Goal: Task Accomplishment & Management: Use online tool/utility

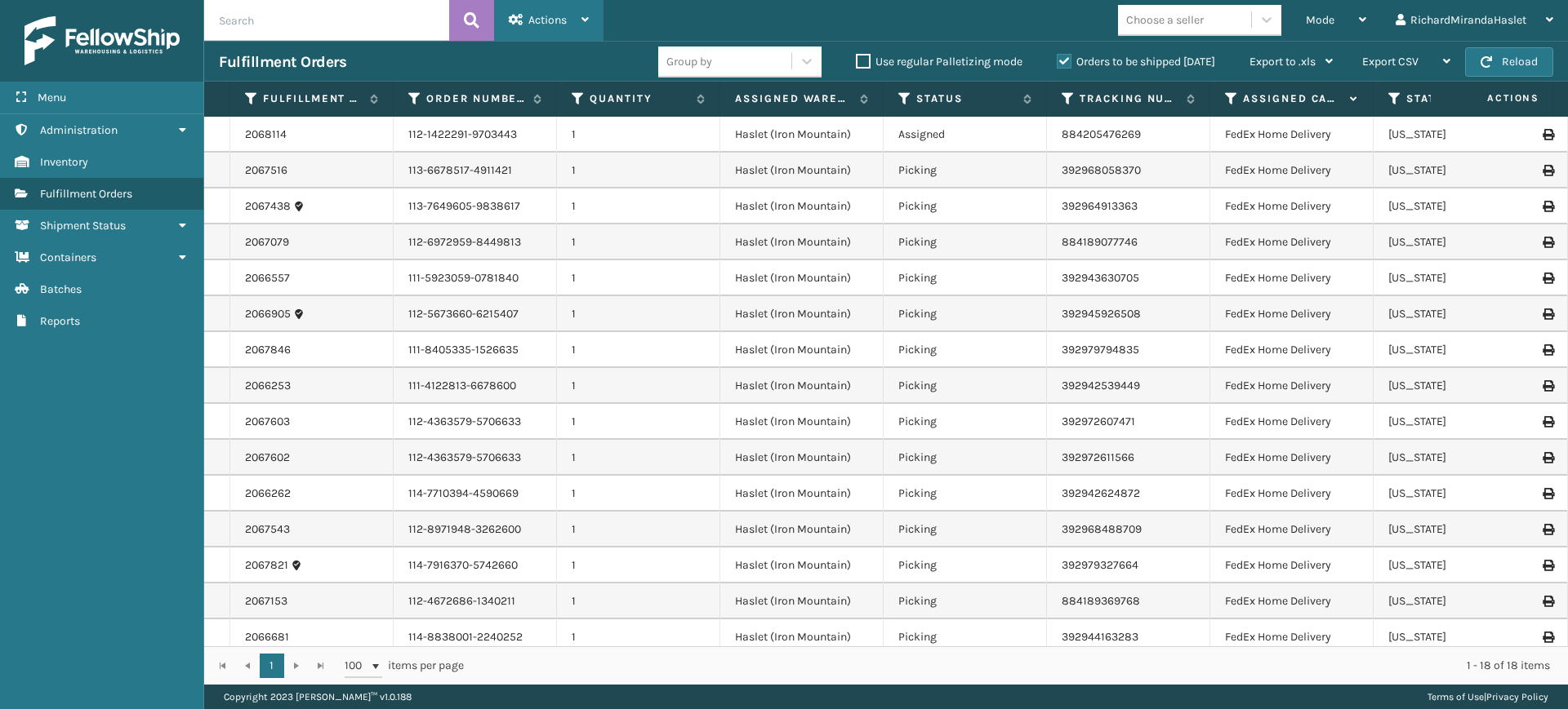
click at [585, 14] on icon at bounding box center [585, 19] width 7 height 11
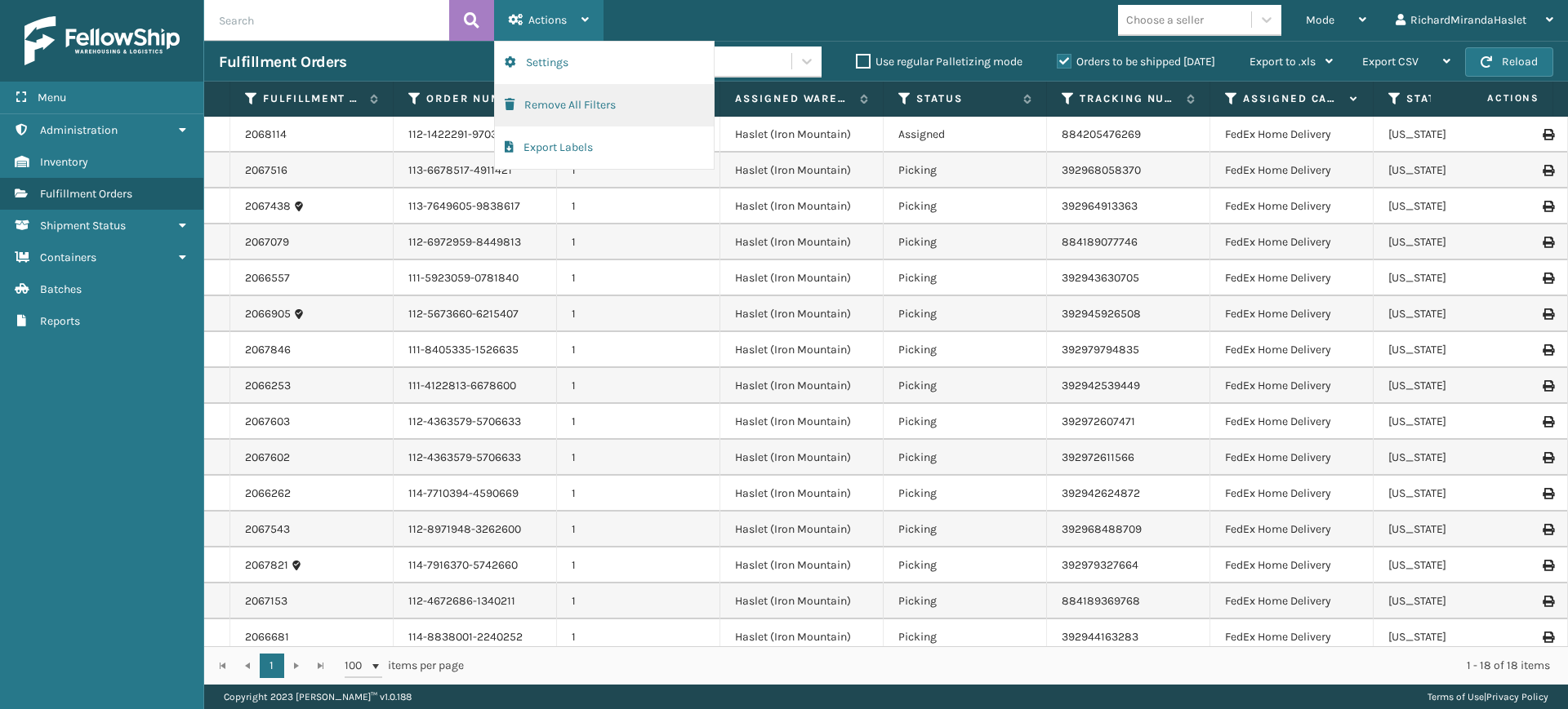
click at [544, 105] on button "Remove All Filters" at bounding box center [605, 105] width 219 height 43
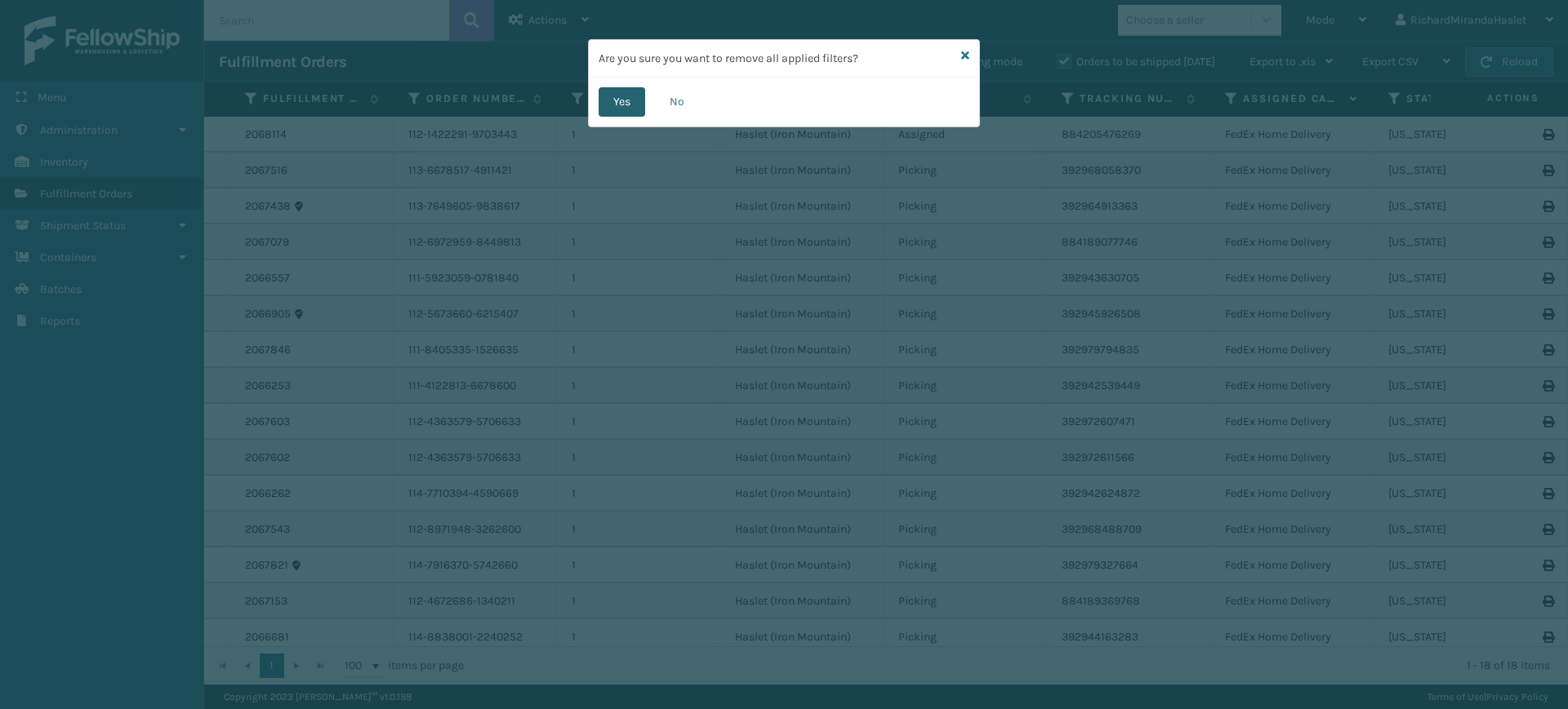
click at [618, 98] on button "Yes" at bounding box center [622, 103] width 47 height 30
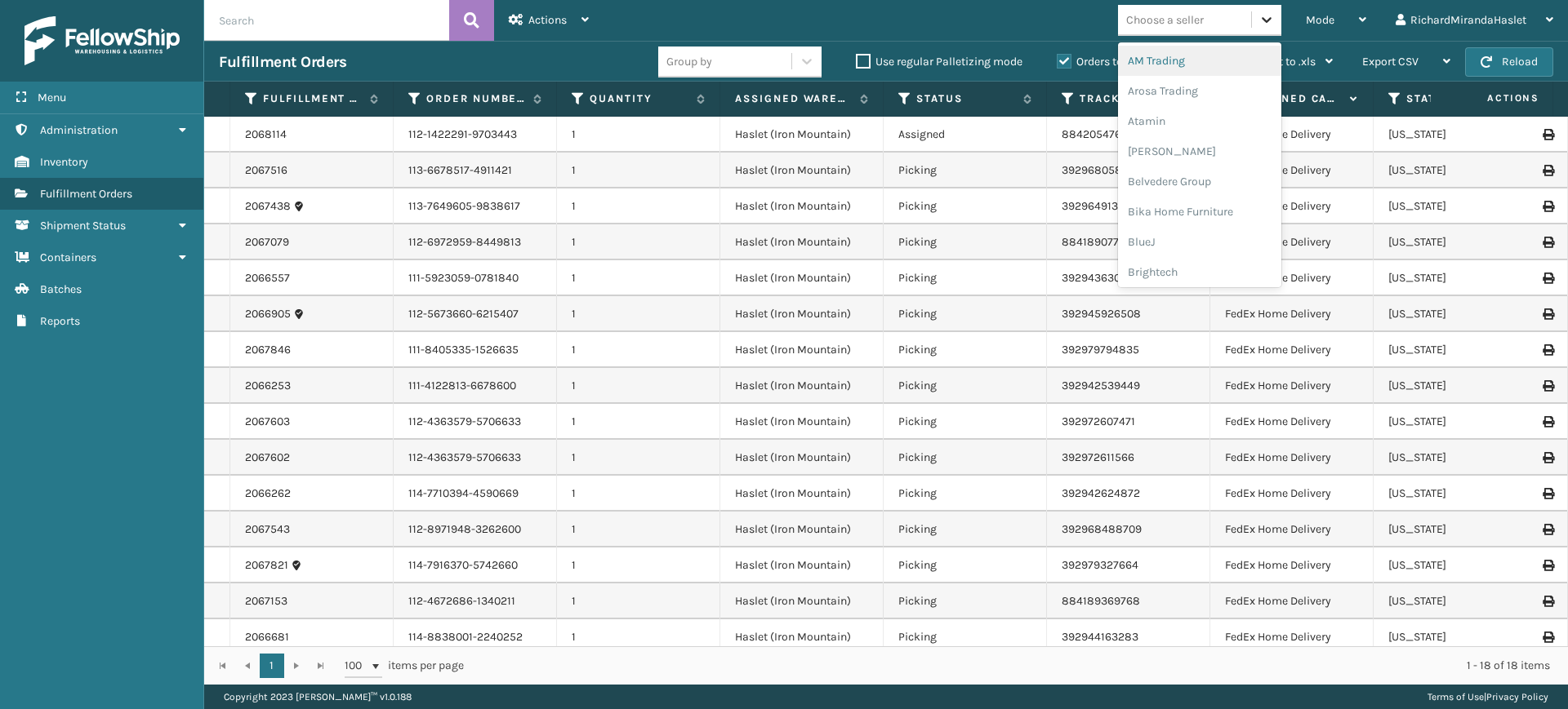
click at [1270, 18] on icon at bounding box center [1266, 20] width 10 height 6
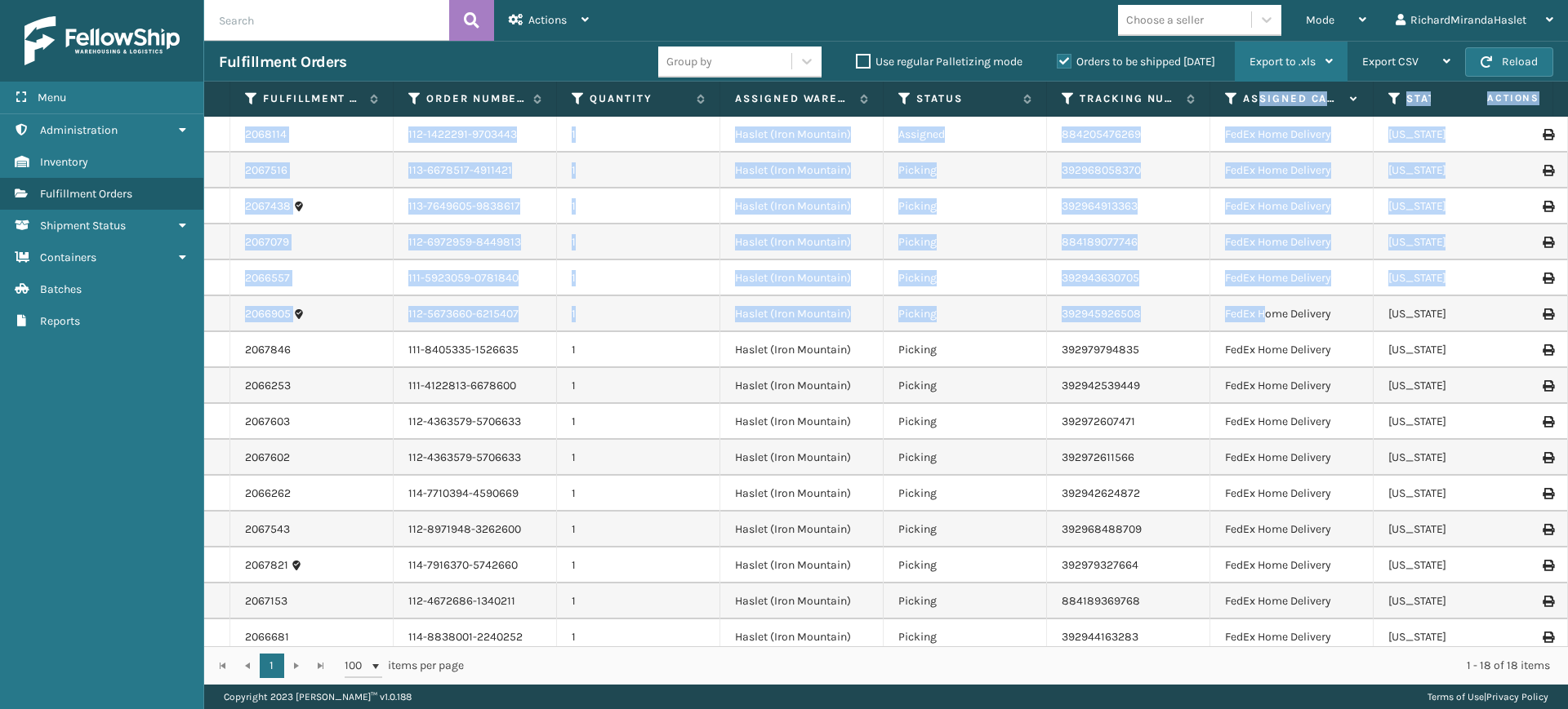
drag, startPoint x: 1265, startPoint y: 300, endPoint x: 1270, endPoint y: 49, distance: 251.0
click at [1270, 49] on section "Fulfillment Orders Group by Use regular Palletizing mode Orders to be shipped […" at bounding box center [886, 362] width 1364 height 644
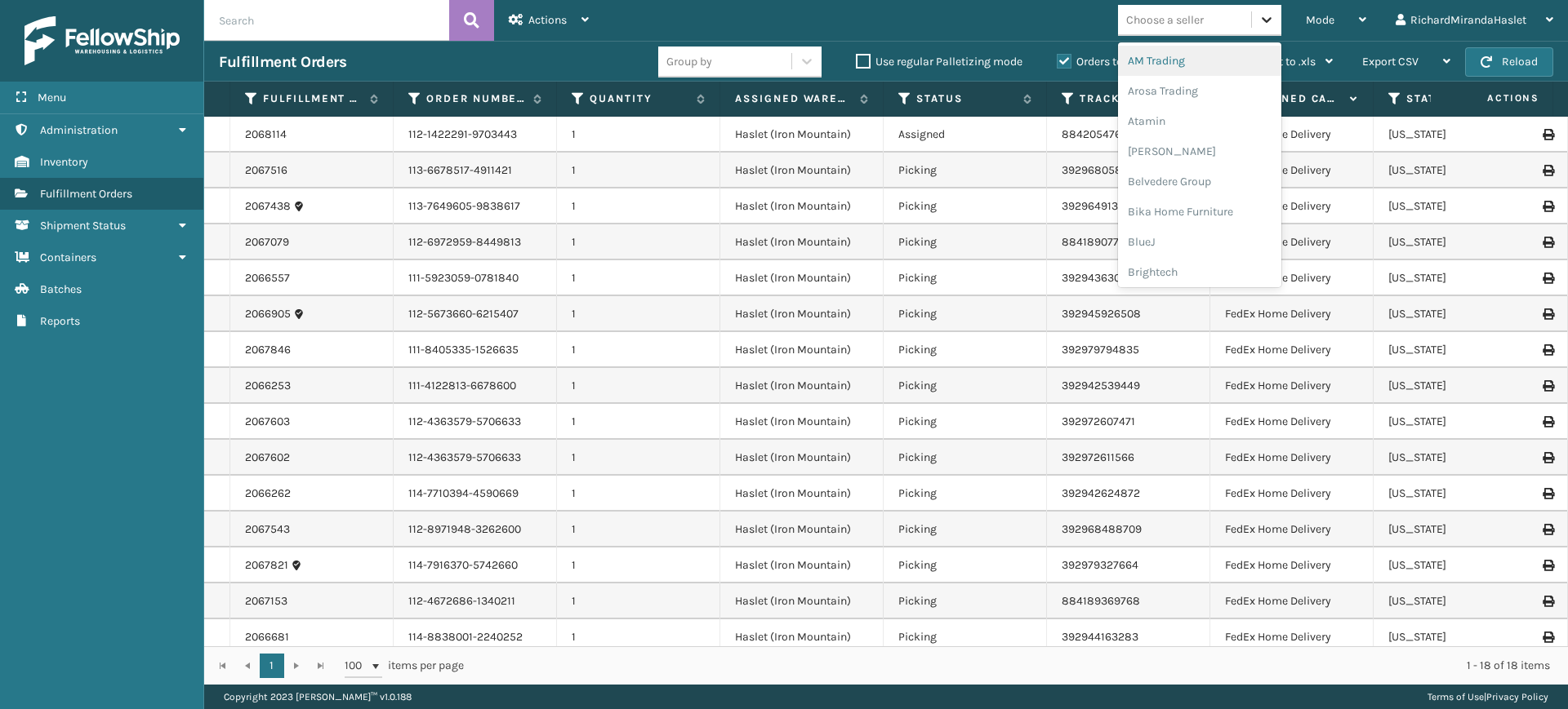
click at [1265, 20] on icon at bounding box center [1266, 19] width 16 height 16
